Goal: Information Seeking & Learning: Learn about a topic

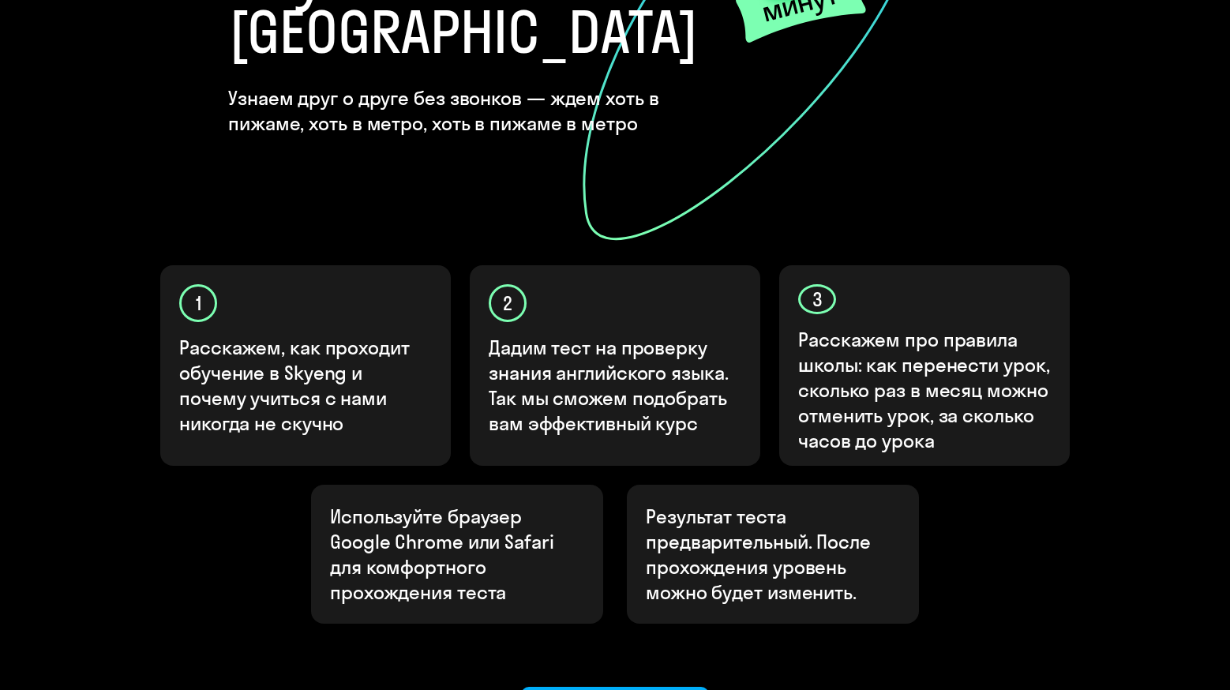
scroll to position [395, 0]
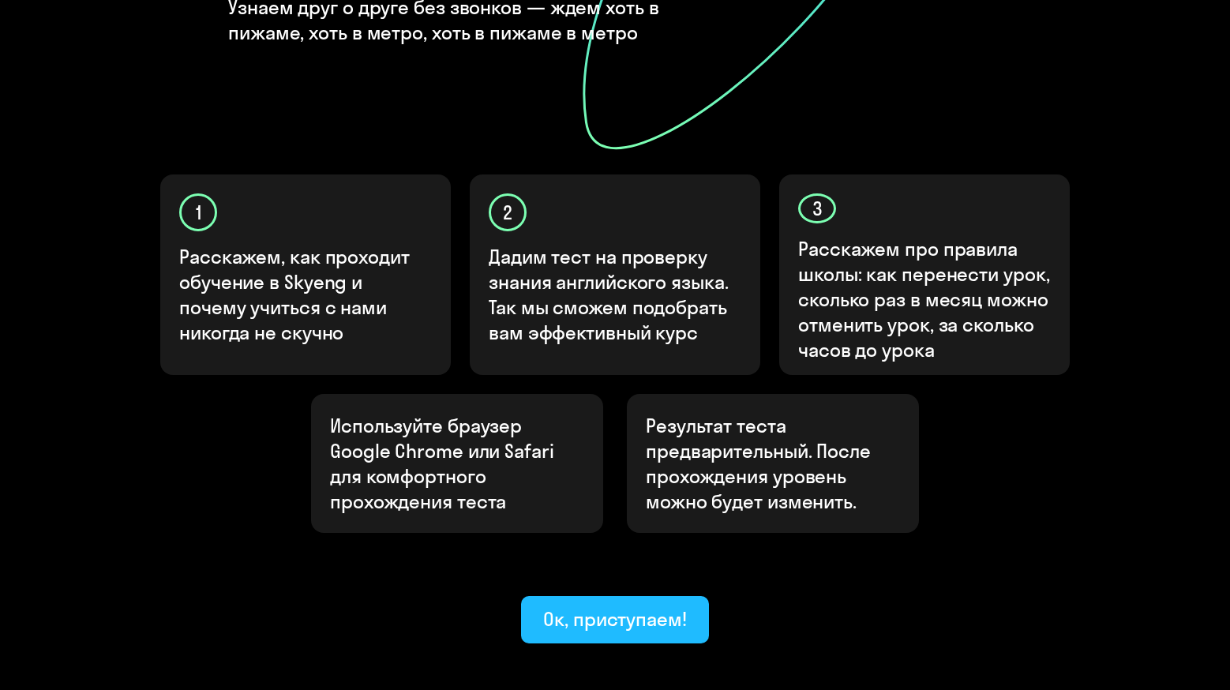
click at [590, 606] on div "Ок, приступаем!" at bounding box center [615, 618] width 144 height 25
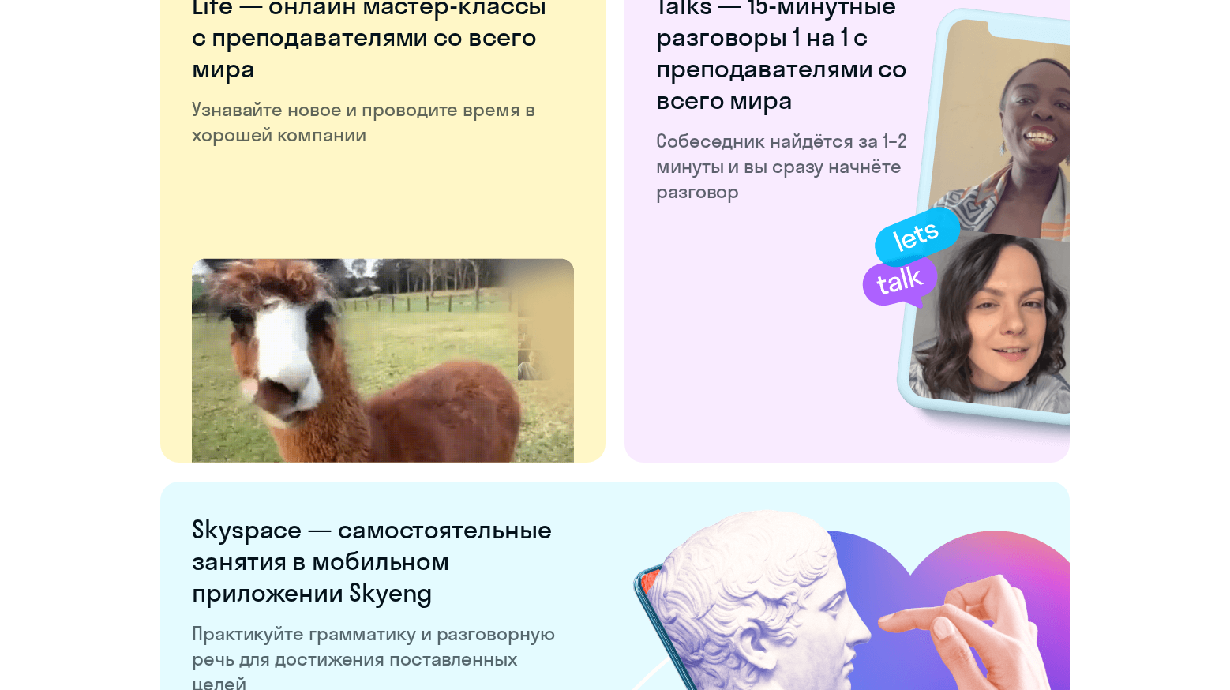
scroll to position [2969, 0]
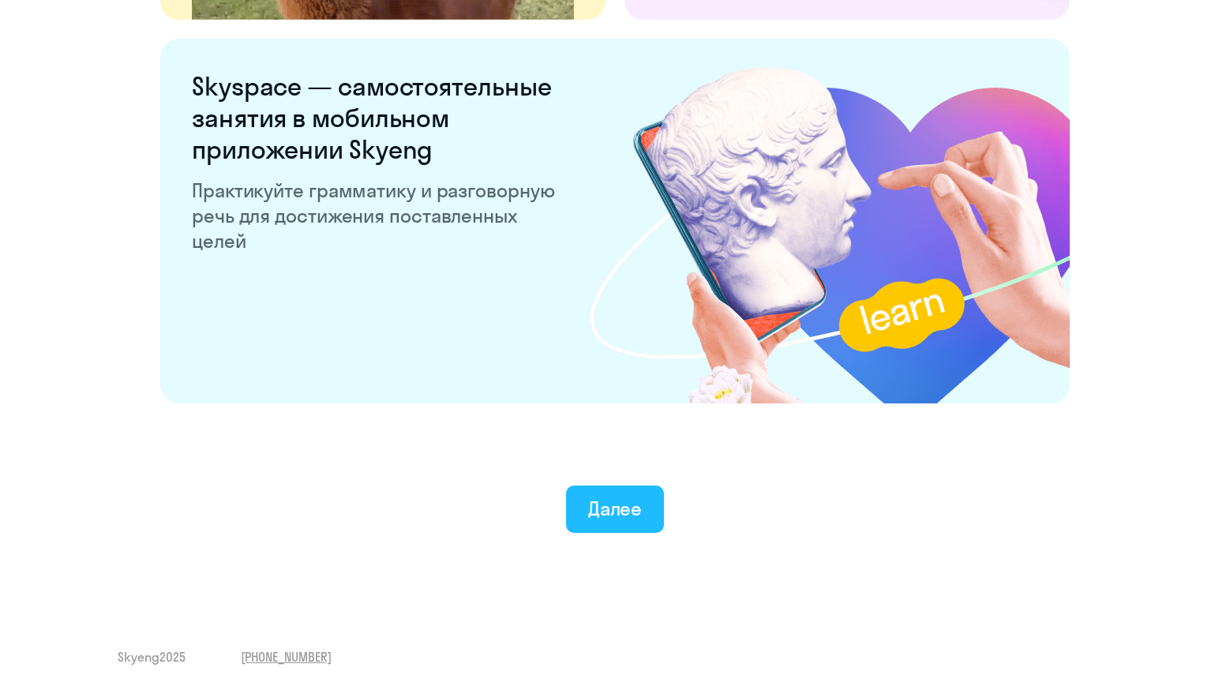
click at [637, 522] on button "Далее" at bounding box center [615, 508] width 99 height 47
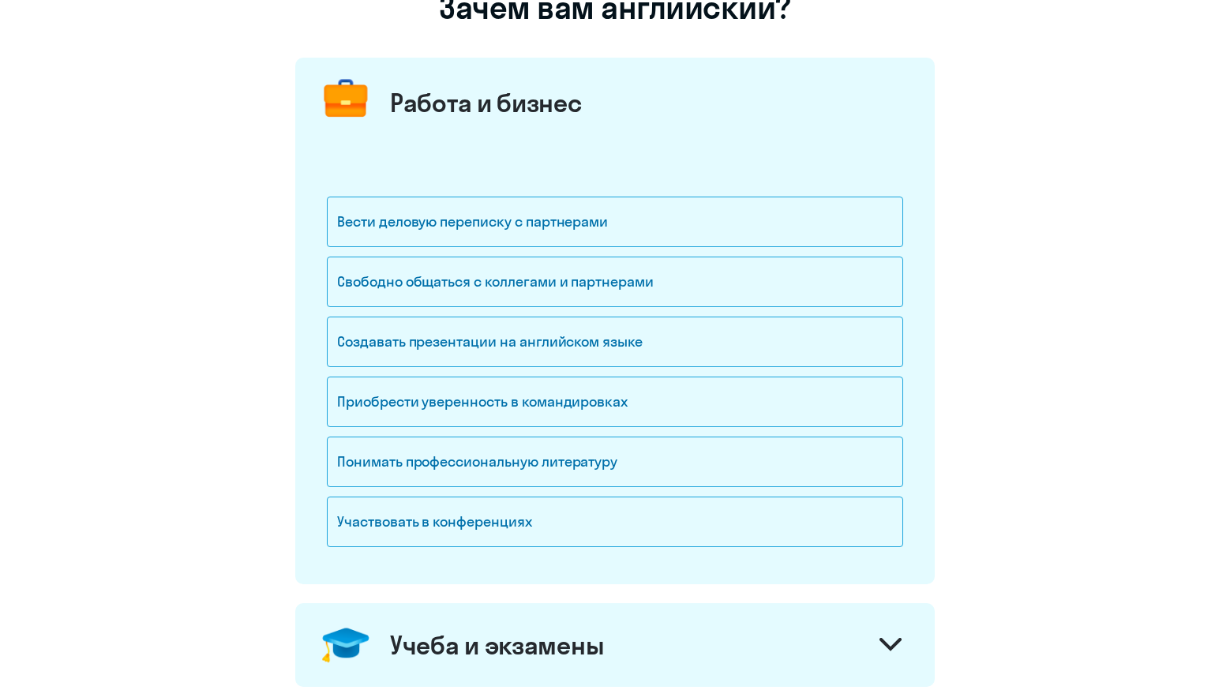
scroll to position [158, 0]
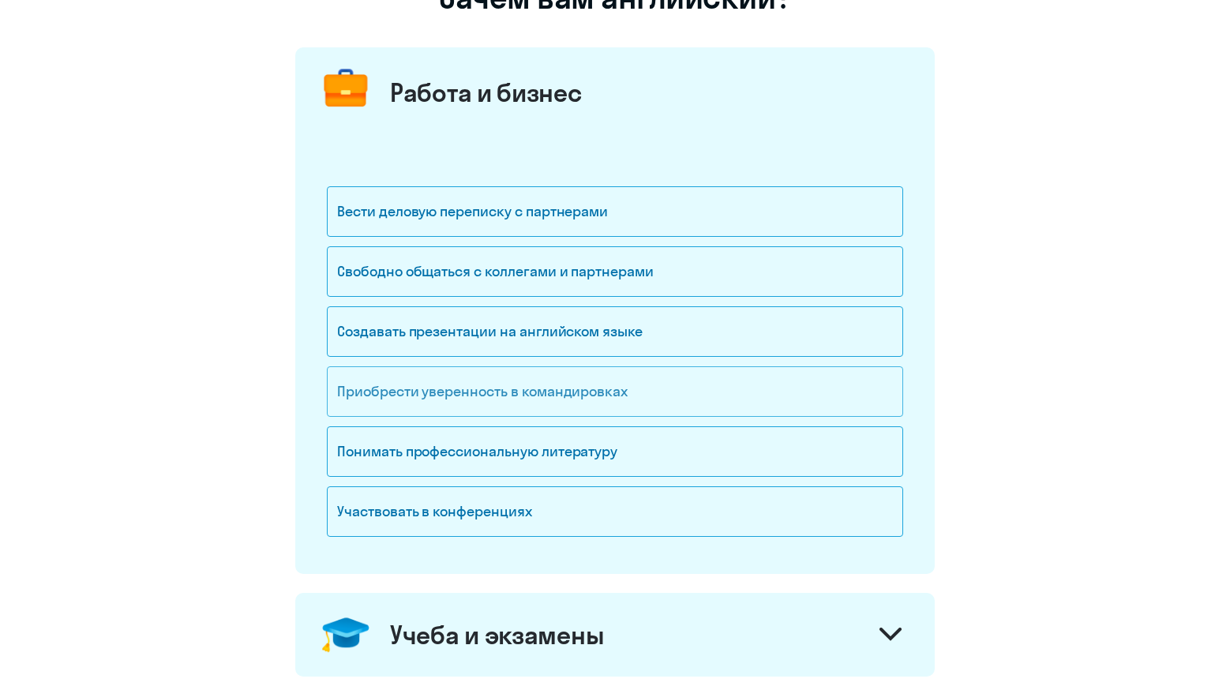
click at [604, 389] on div "Приобрести уверенность в командировках" at bounding box center [615, 391] width 576 height 51
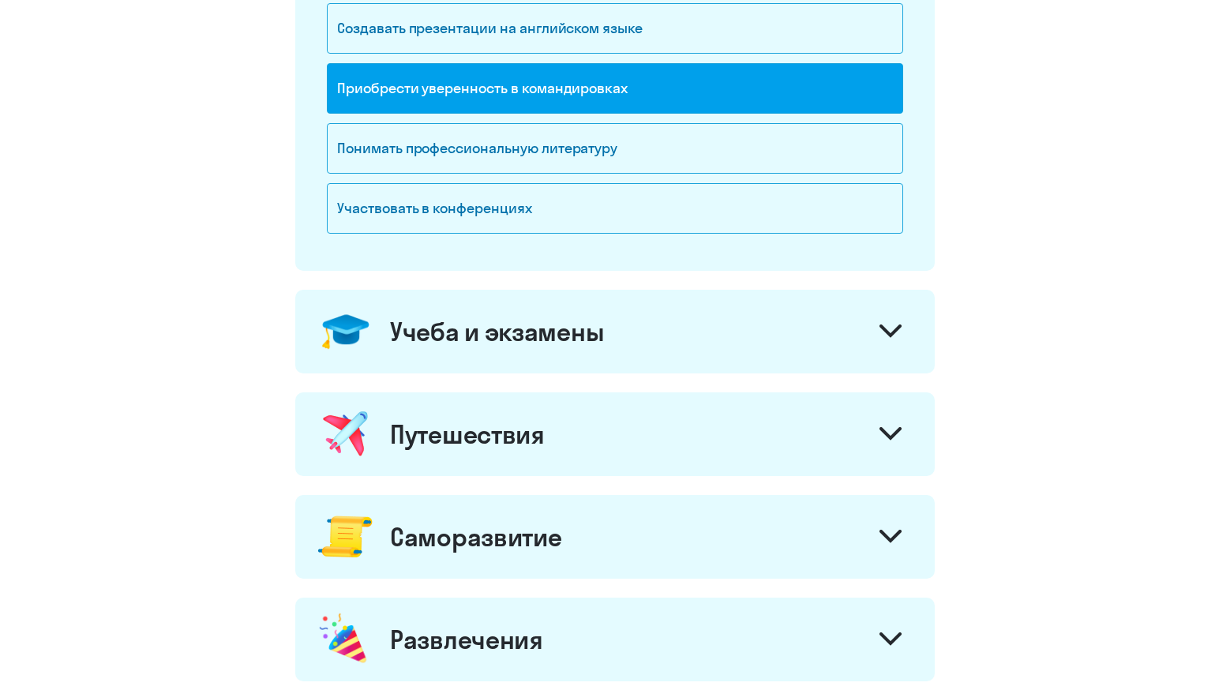
scroll to position [474, 0]
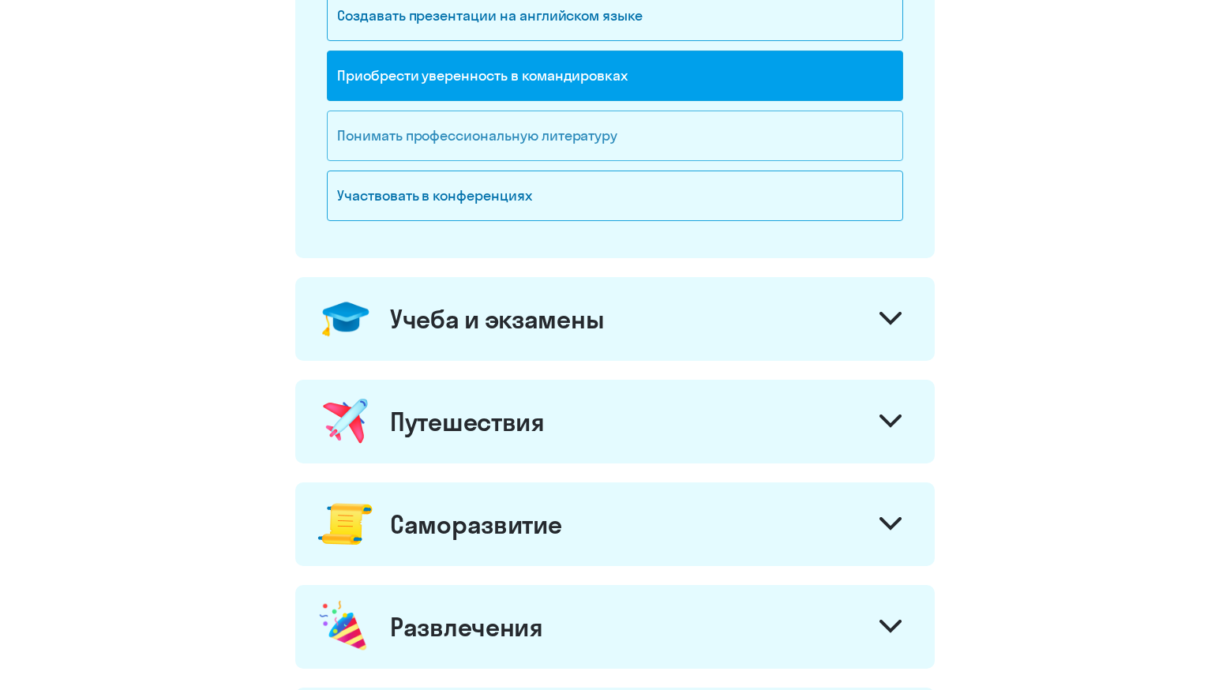
click at [619, 133] on div "Понимать профессиональную литературу" at bounding box center [615, 136] width 576 height 51
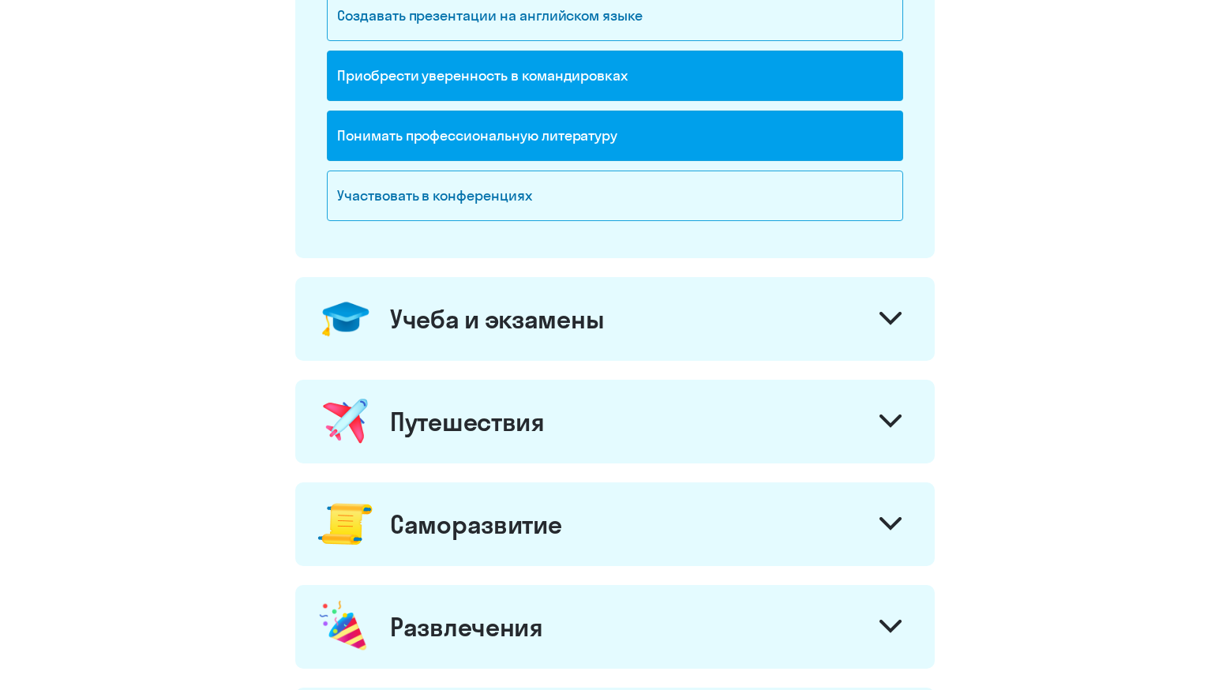
click at [579, 72] on div "Приобрести уверенность в командировках" at bounding box center [615, 76] width 576 height 51
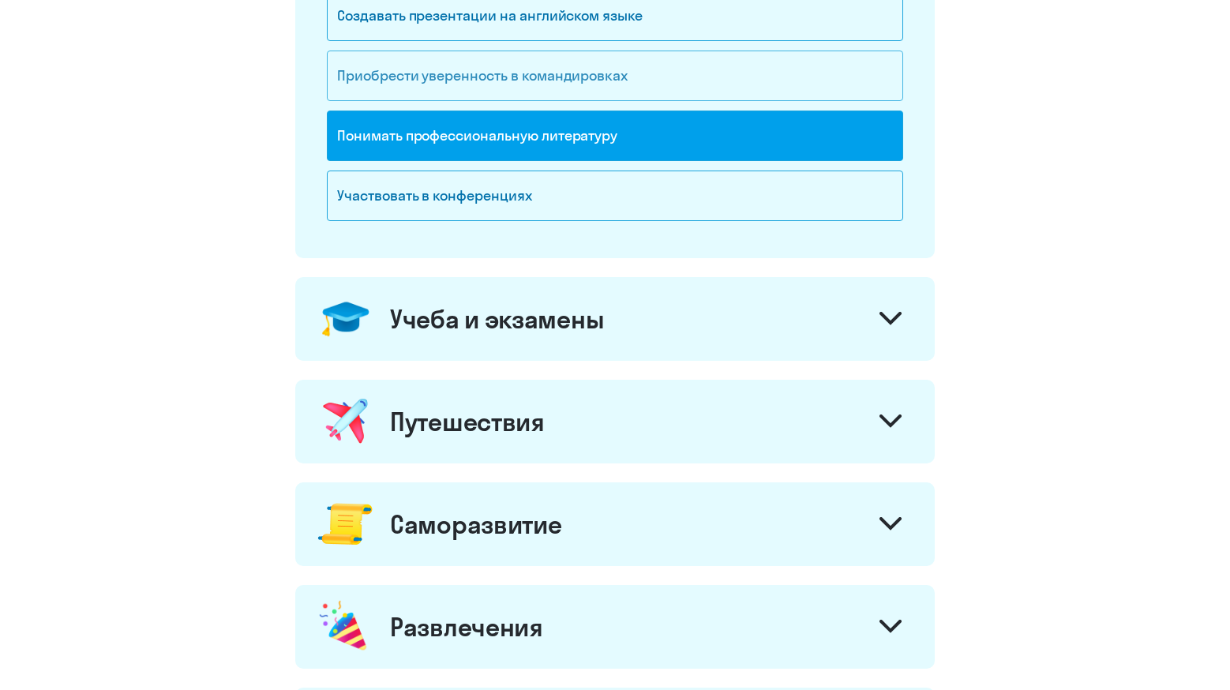
click at [579, 62] on div "Приобрести уверенность в командировках" at bounding box center [615, 76] width 576 height 51
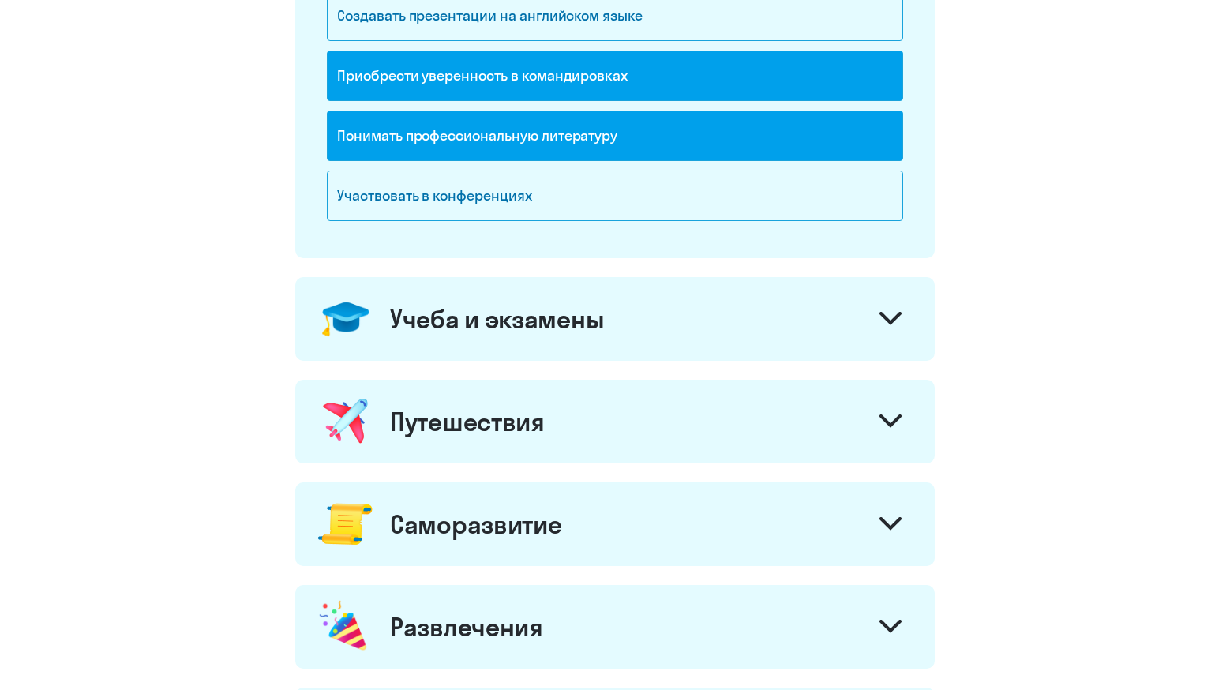
click at [572, 132] on div "Понимать профессиональную литературу" at bounding box center [615, 136] width 576 height 51
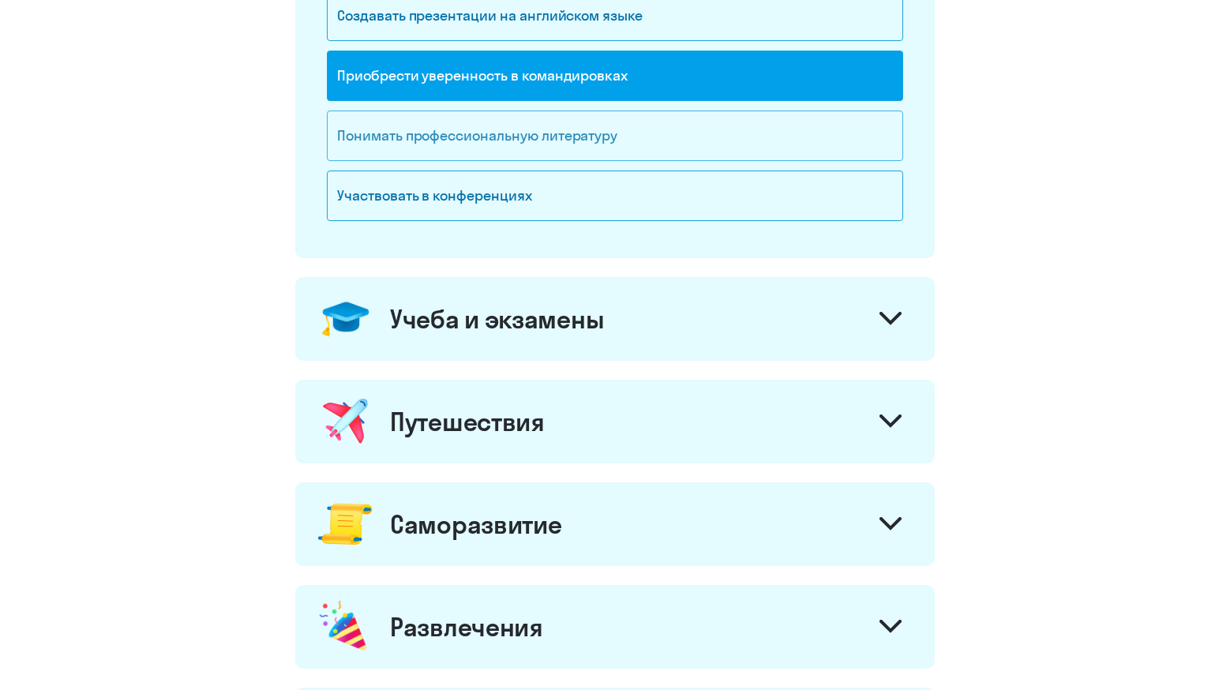
scroll to position [0, 0]
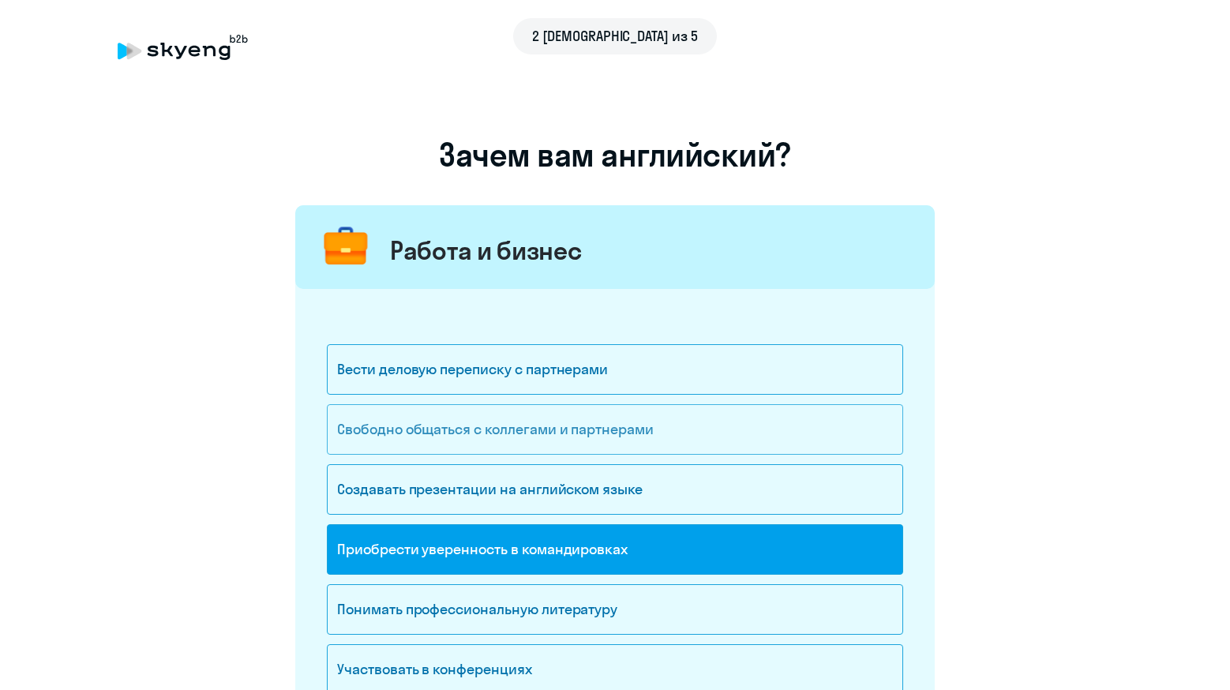
click at [564, 437] on div "Свободно общаться с коллегами и партнерами" at bounding box center [615, 429] width 576 height 51
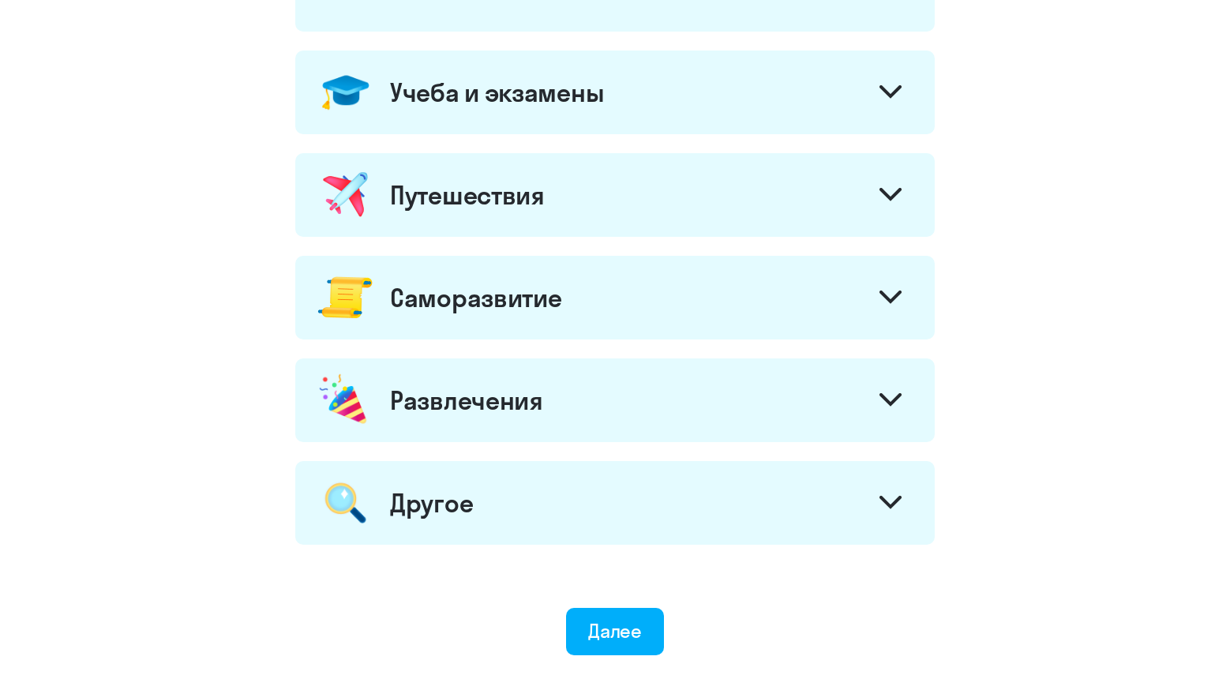
scroll to position [710, 0]
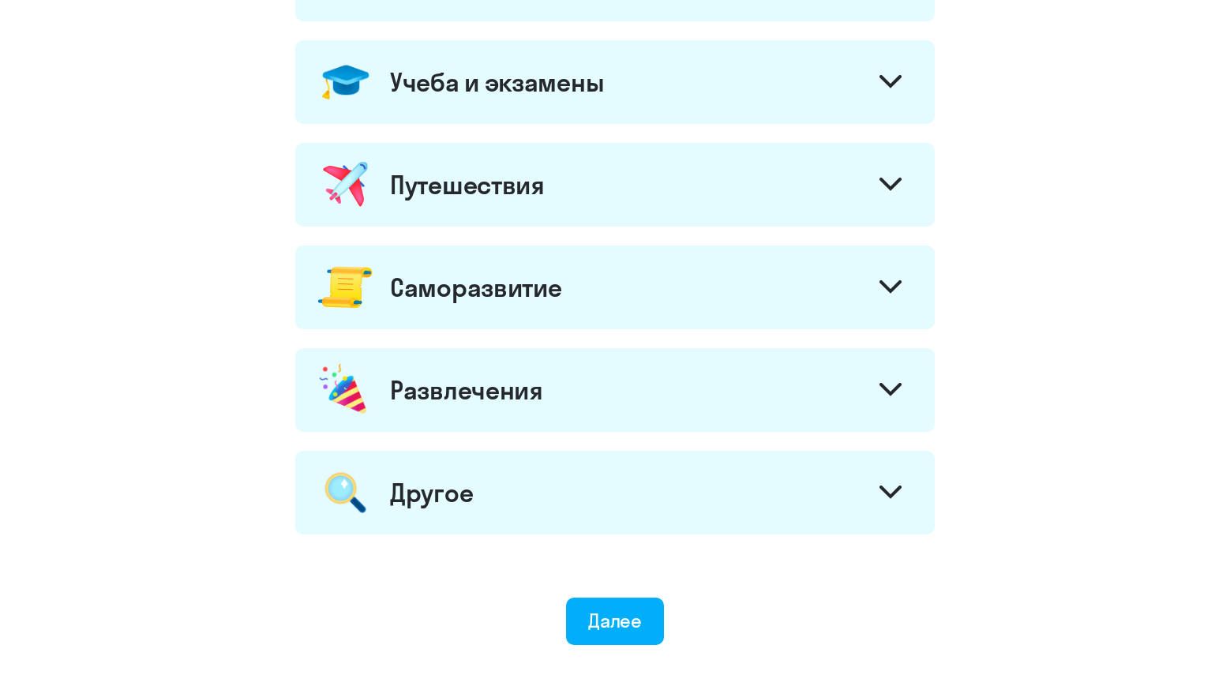
click at [630, 654] on div "2 шаг из 5 Зачем вам [DEMOGRAPHIC_DATA]? Работа и бизнес Вести деловую переписк…" at bounding box center [615, 43] width 1230 height 1506
click at [625, 631] on div "Далее" at bounding box center [615, 620] width 54 height 25
